Goal: Information Seeking & Learning: Learn about a topic

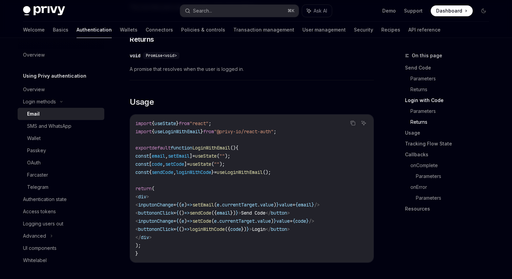
scroll to position [526, 0]
click at [49, 164] on div "OAuth" at bounding box center [63, 162] width 73 height 8
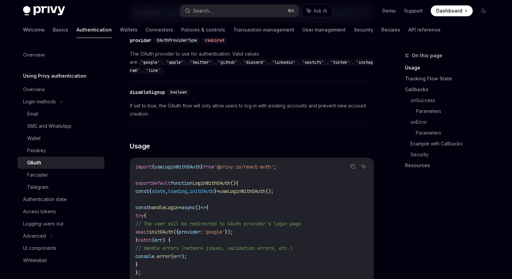
scroll to position [362, 0]
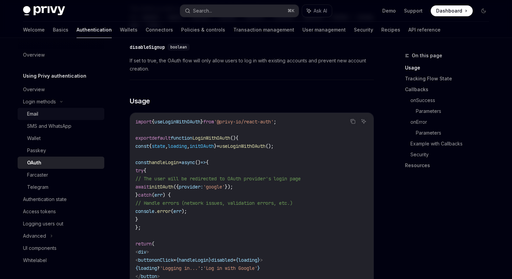
click at [55, 115] on div "Email" at bounding box center [63, 114] width 73 height 8
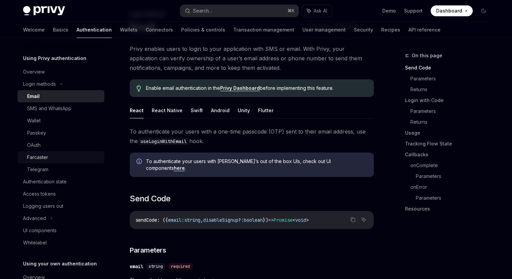
scroll to position [19, 0]
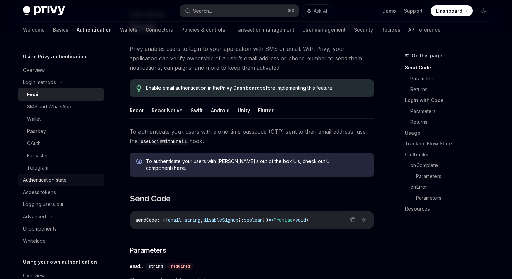
click at [57, 181] on div "Authentication state" at bounding box center [45, 180] width 44 height 8
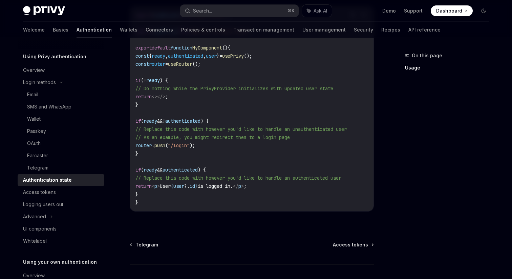
scroll to position [253, 0]
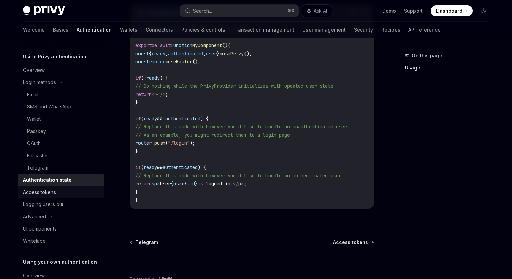
click at [79, 194] on div "Access tokens" at bounding box center [61, 192] width 77 height 8
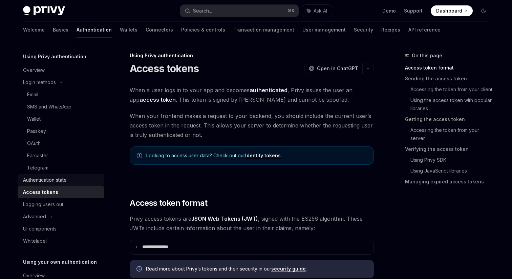
click at [78, 184] on link "Authentication state" at bounding box center [61, 180] width 87 height 12
type textarea "*"
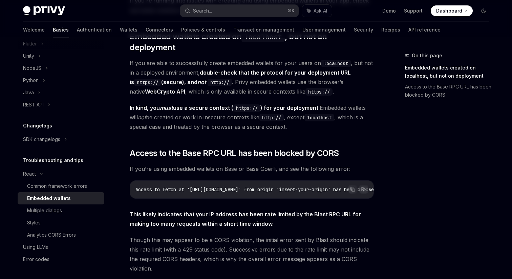
scroll to position [92, 0]
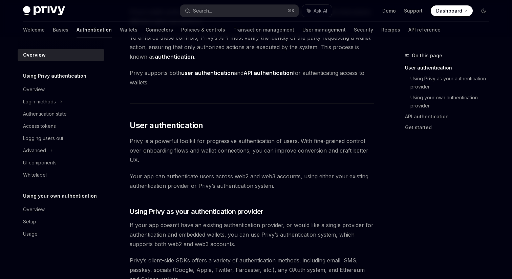
scroll to position [93, 0]
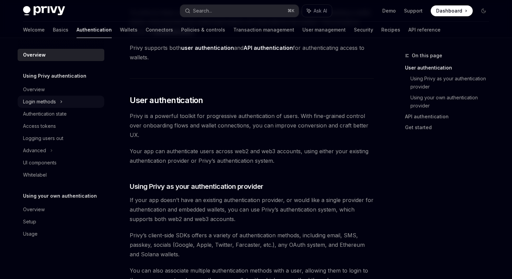
click at [63, 98] on div "Login methods" at bounding box center [61, 102] width 87 height 12
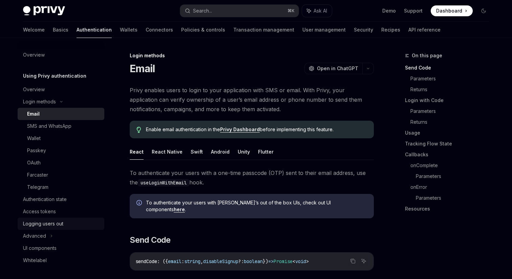
click at [62, 228] on link "Logging users out" at bounding box center [61, 223] width 87 height 12
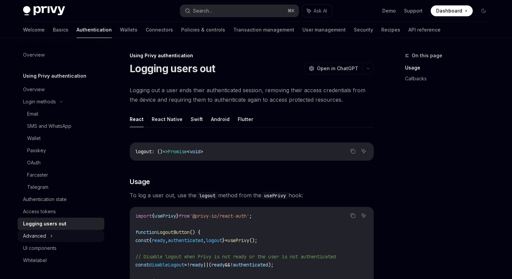
click at [61, 235] on div "Advanced" at bounding box center [61, 236] width 87 height 12
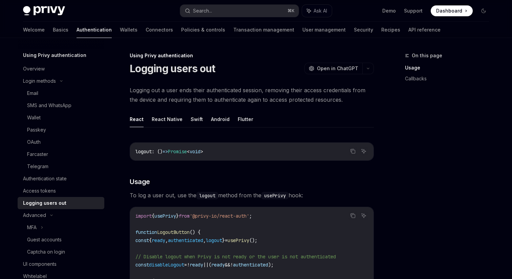
scroll to position [20, 0]
click at [57, 142] on div "OAuth" at bounding box center [63, 143] width 73 height 8
type textarea "*"
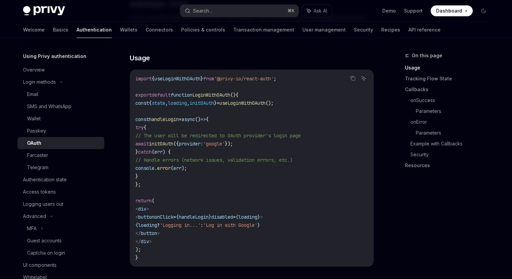
scroll to position [405, 0]
click at [352, 77] on icon "Copy the contents from the code block" at bounding box center [352, 78] width 3 height 3
